Goal: Task Accomplishment & Management: Manage account settings

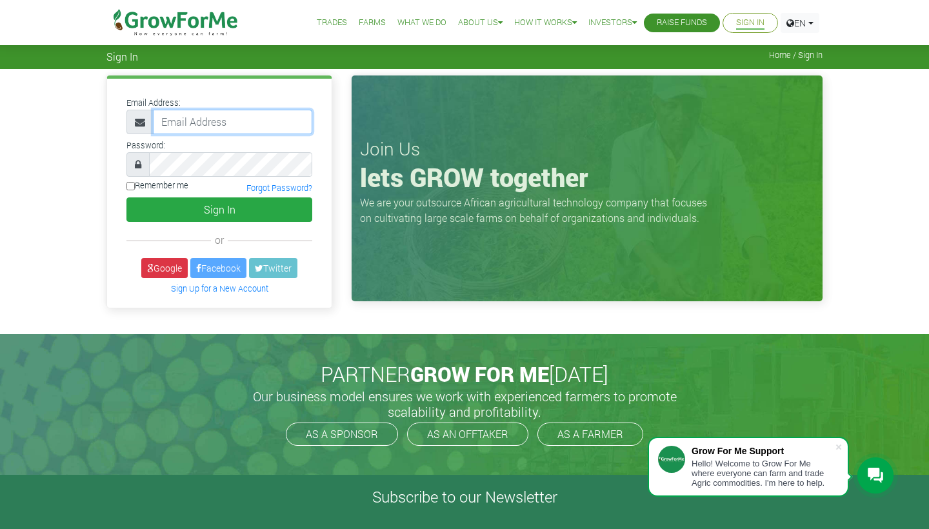
type input "trade@growforme.com"
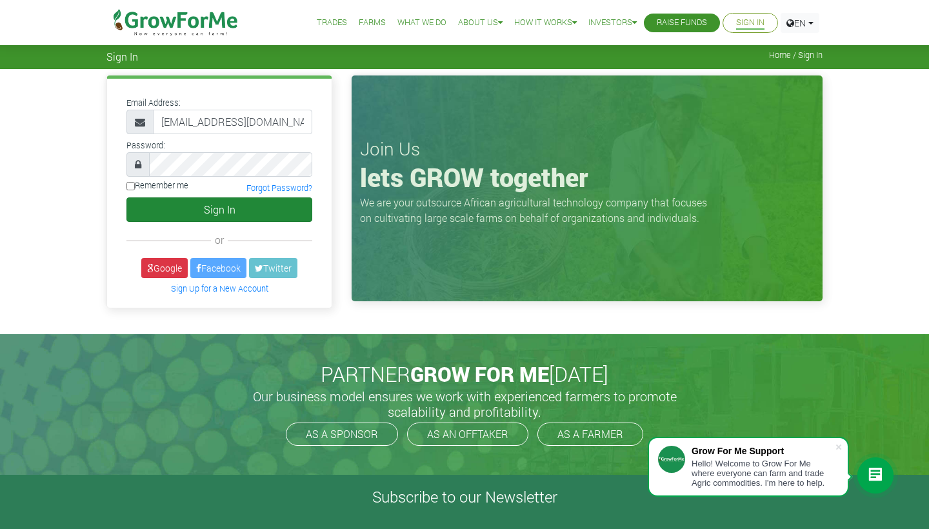
click at [214, 204] on button "Sign In" at bounding box center [219, 209] width 186 height 25
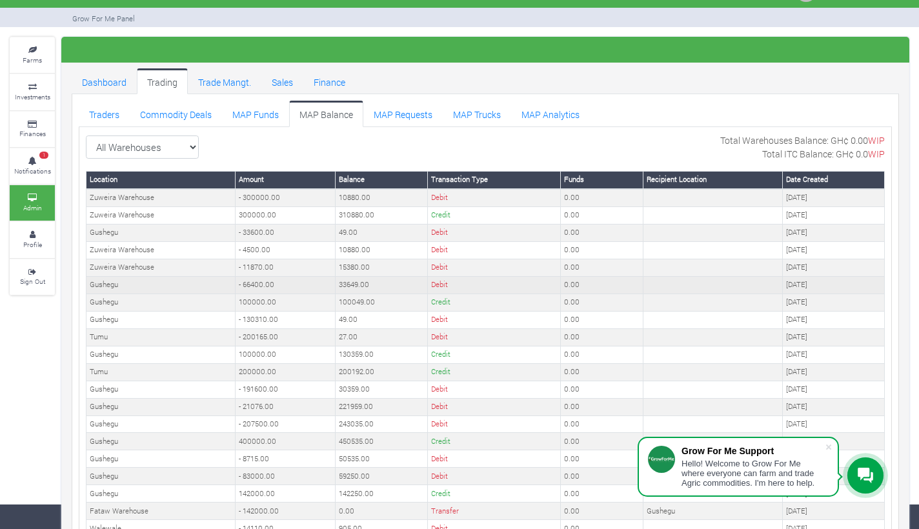
scroll to position [26, 0]
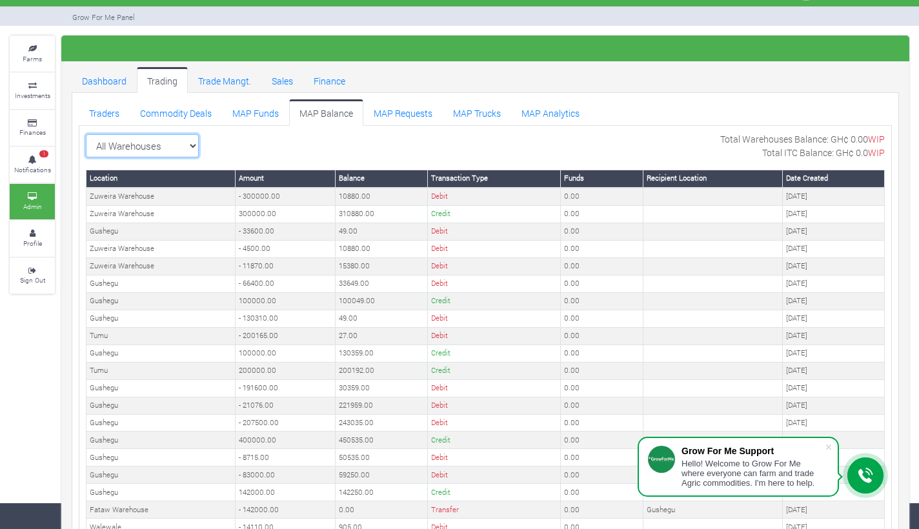
select select "?warehouse=1"
